Goal: Task Accomplishment & Management: Use online tool/utility

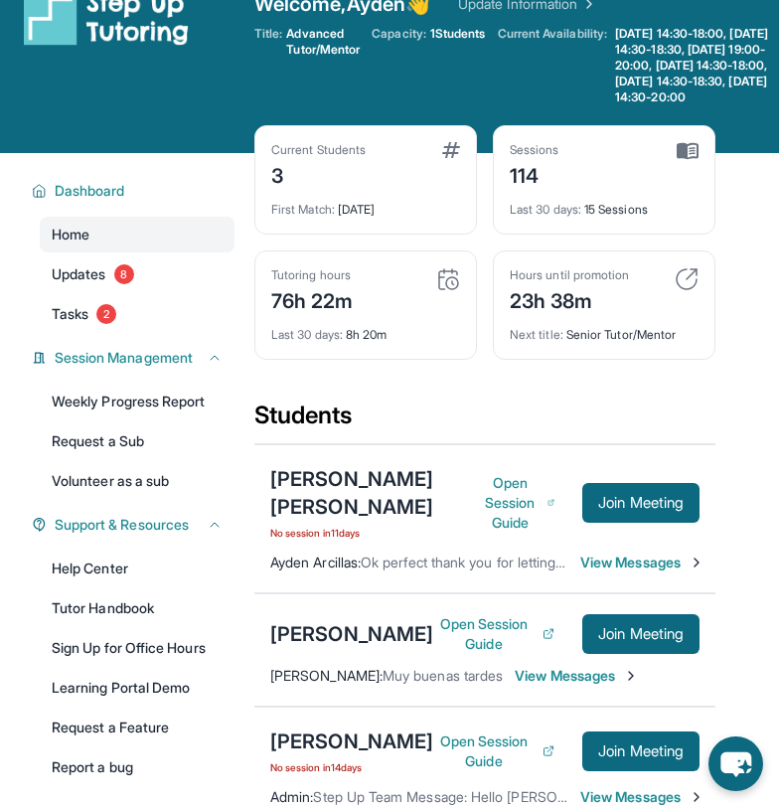
scroll to position [237, 0]
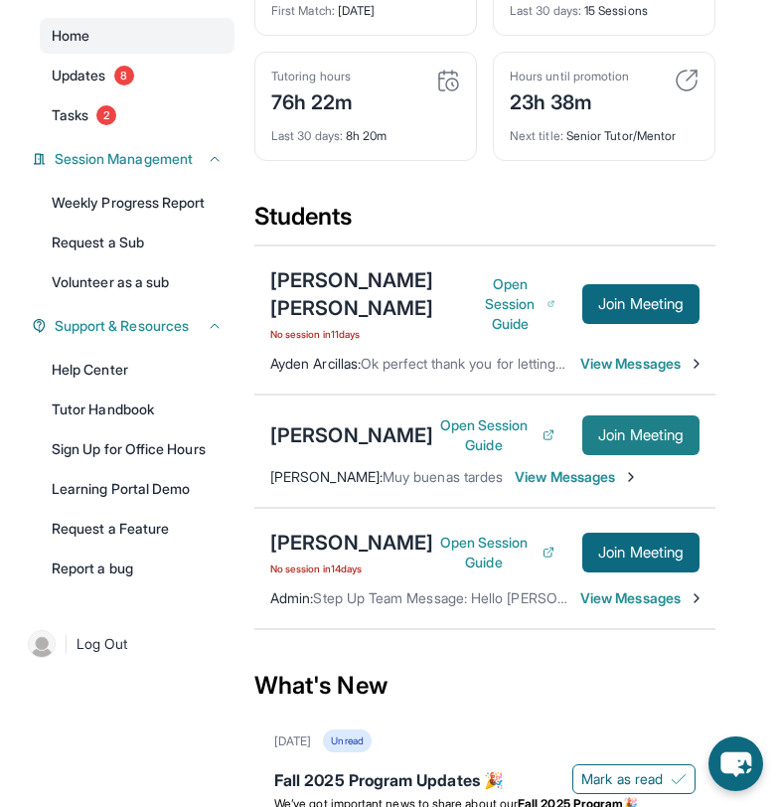
click at [609, 441] on span "Join Meeting" at bounding box center [640, 435] width 85 height 12
click at [617, 455] on button "Join Meeting" at bounding box center [640, 435] width 117 height 40
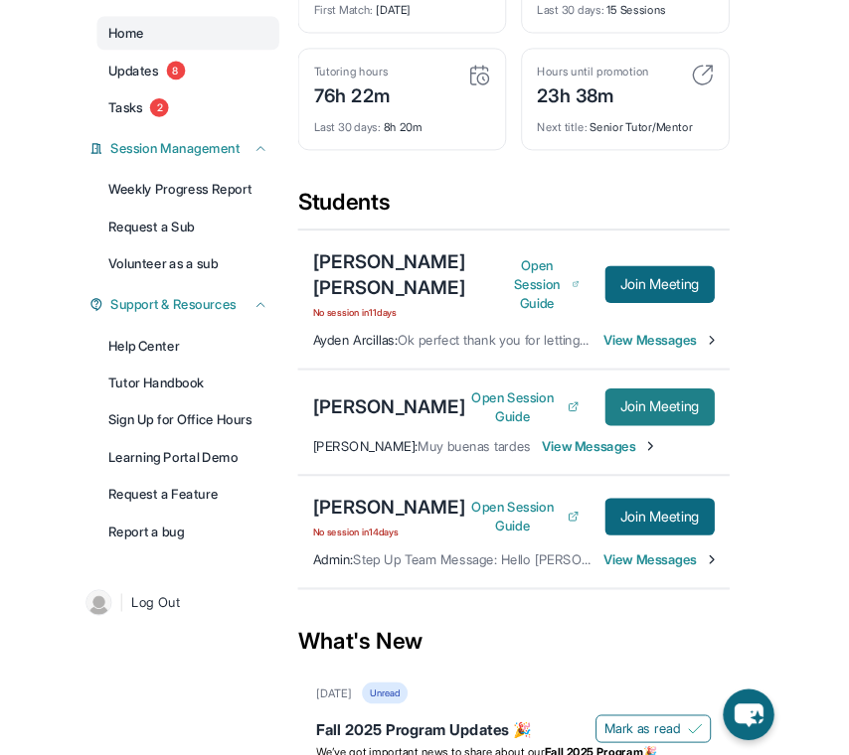
scroll to position [189, 0]
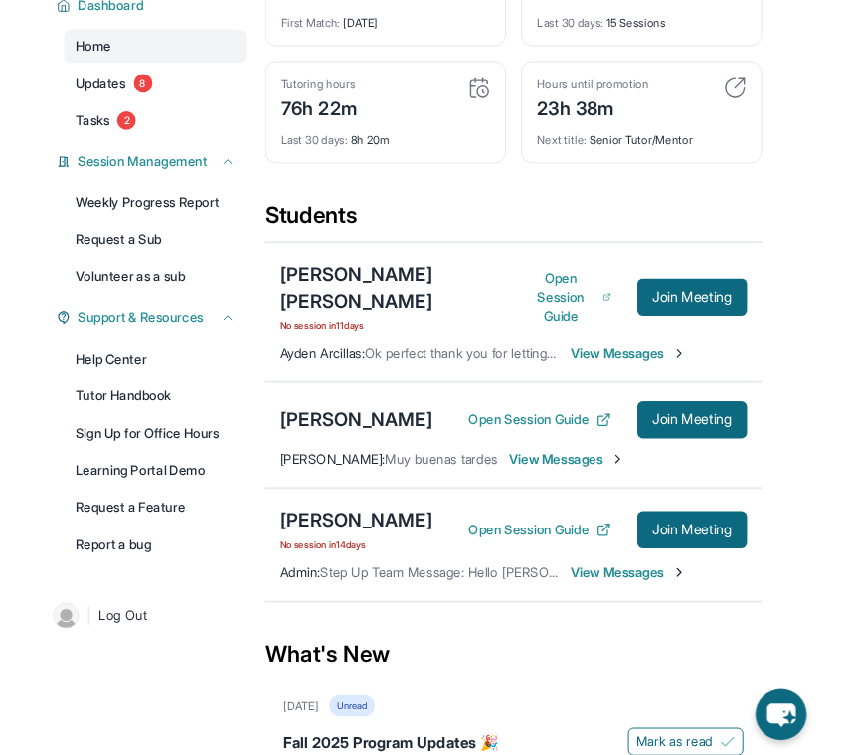
scroll to position [192, 0]
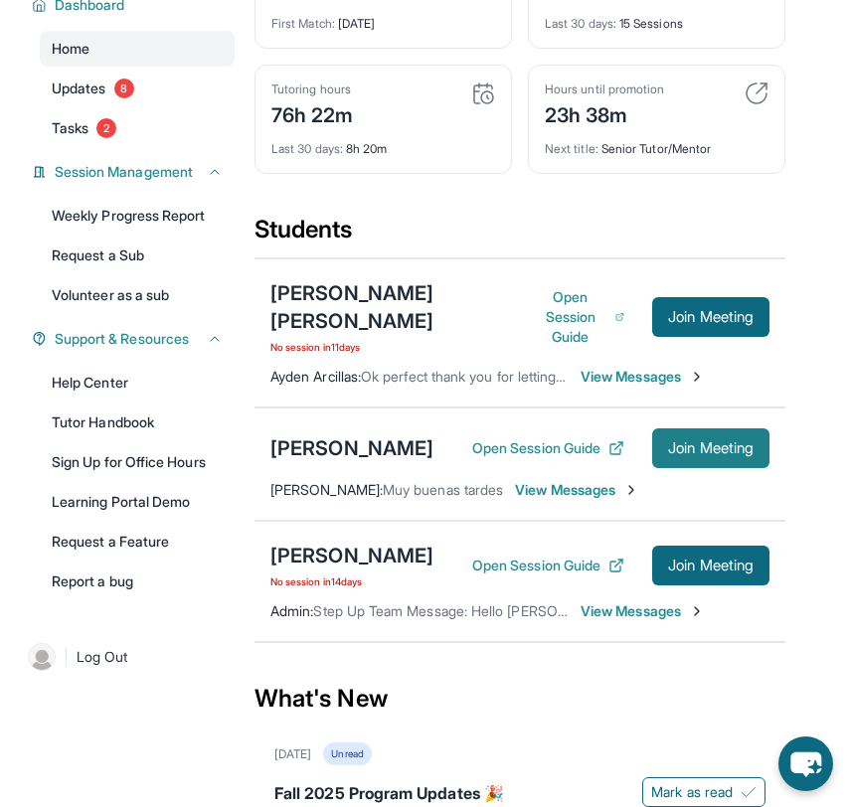
click at [740, 454] on span "Join Meeting" at bounding box center [710, 448] width 85 height 12
